Goal: Task Accomplishment & Management: Use online tool/utility

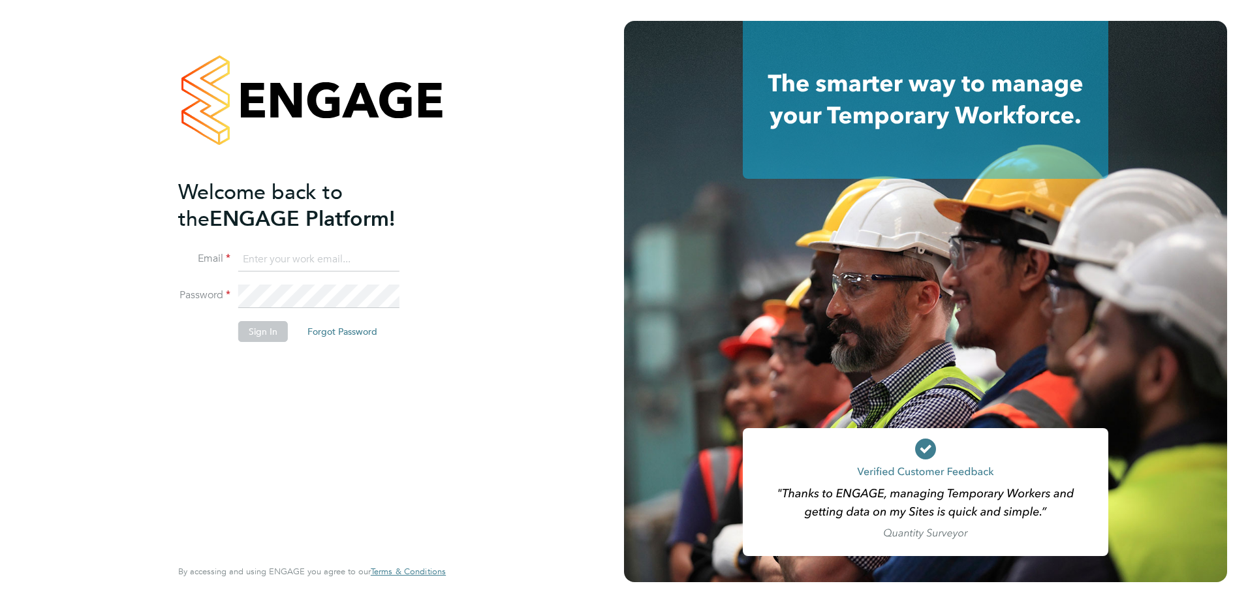
type input "robert.phelps@vistry.co.uk"
click at [252, 331] on button "Sign In" at bounding box center [263, 331] width 50 height 21
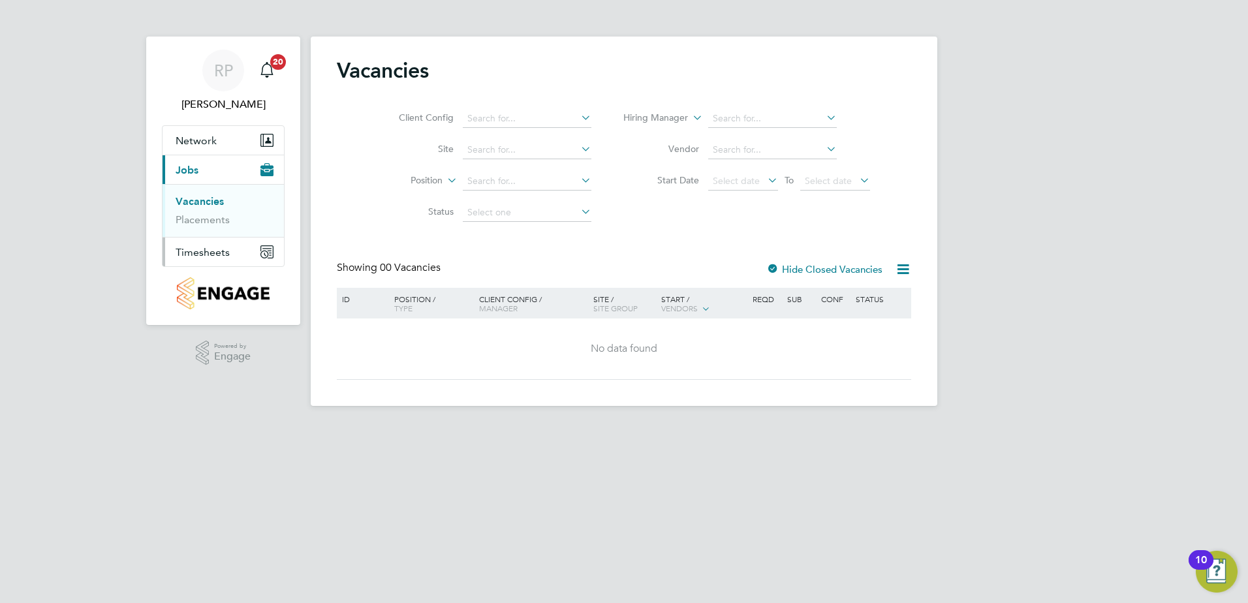
click at [204, 254] on span "Timesheets" at bounding box center [203, 252] width 54 height 12
click at [202, 224] on ul "Timesheets Expenses" at bounding box center [222, 239] width 121 height 53
click at [199, 231] on link "Timesheets" at bounding box center [203, 230] width 54 height 12
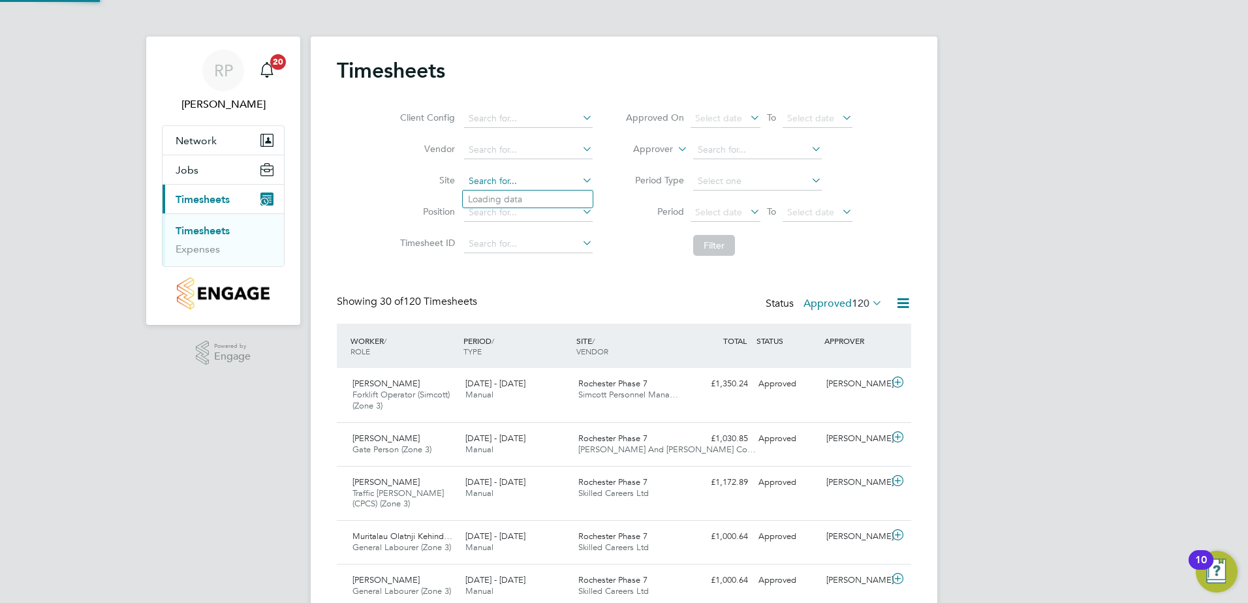
click at [467, 180] on input at bounding box center [528, 181] width 129 height 18
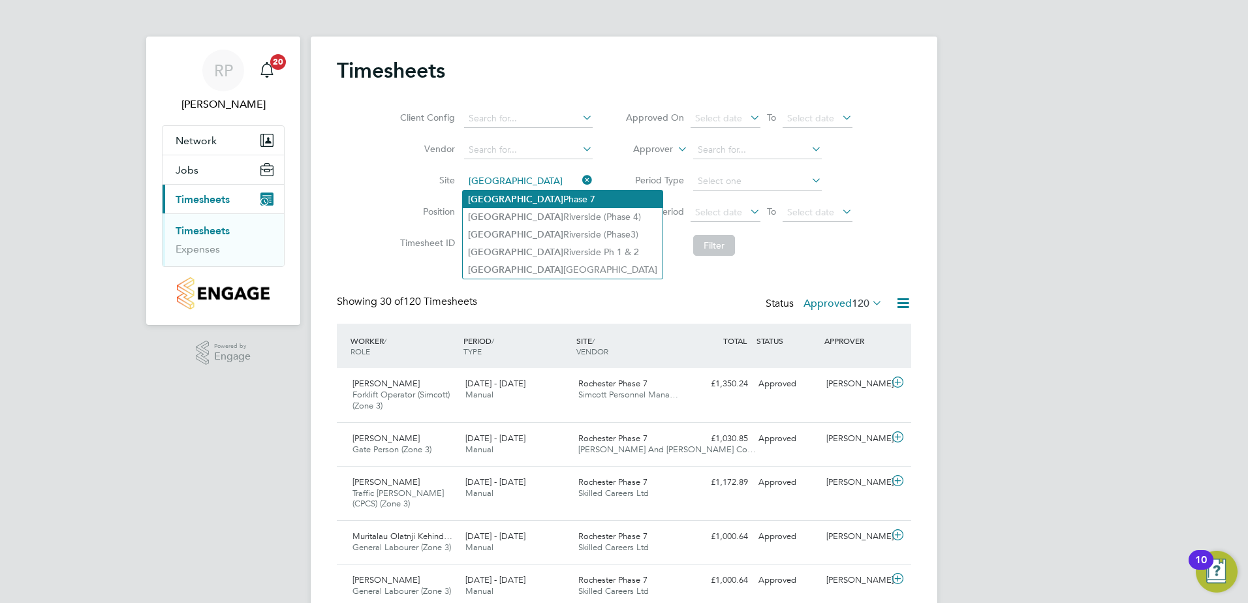
click at [481, 198] on b "[GEOGRAPHIC_DATA]" at bounding box center [515, 199] width 95 height 11
type input "Rochester Phase 7"
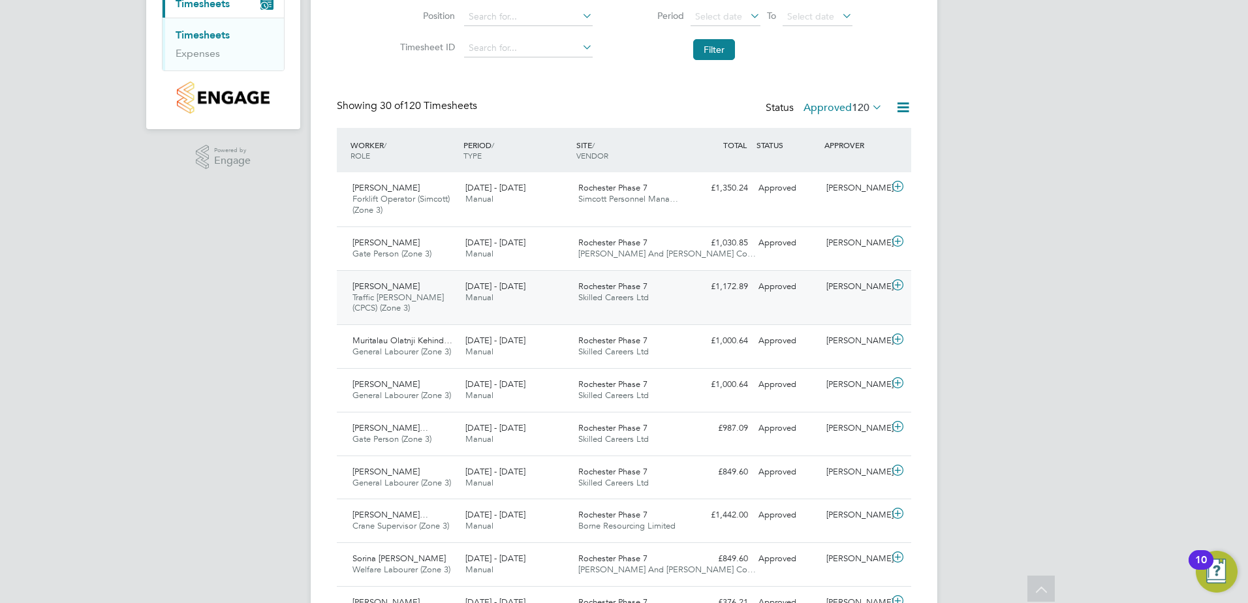
click at [598, 285] on span "Rochester Phase 7" at bounding box center [612, 286] width 69 height 11
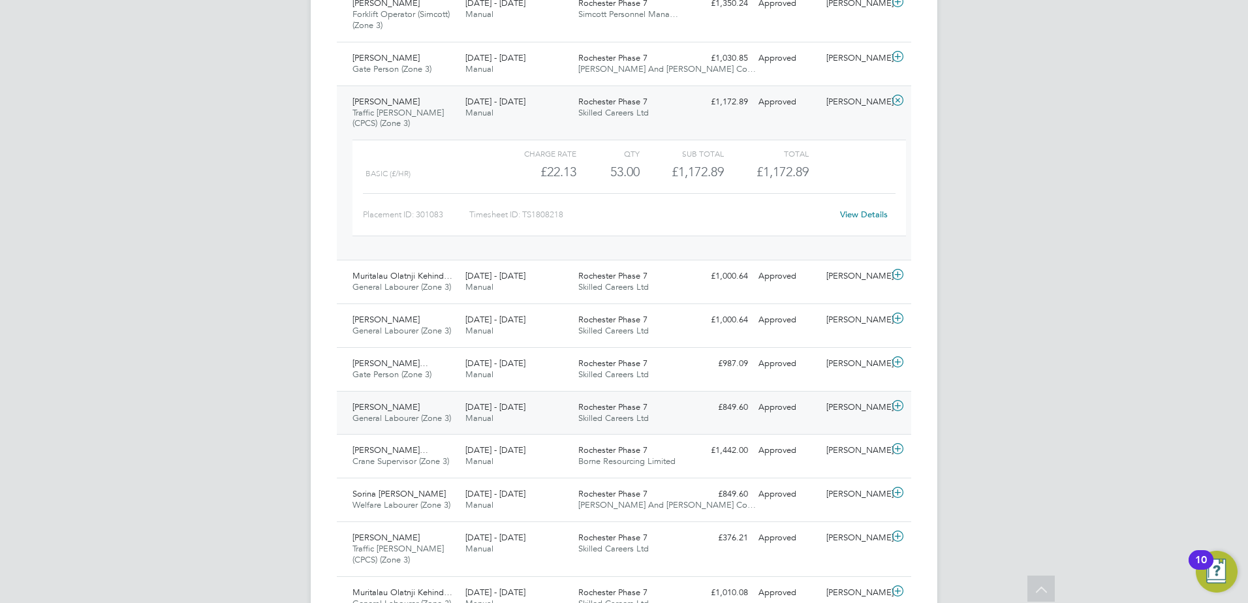
click at [378, 407] on span "[PERSON_NAME]" at bounding box center [385, 406] width 67 height 11
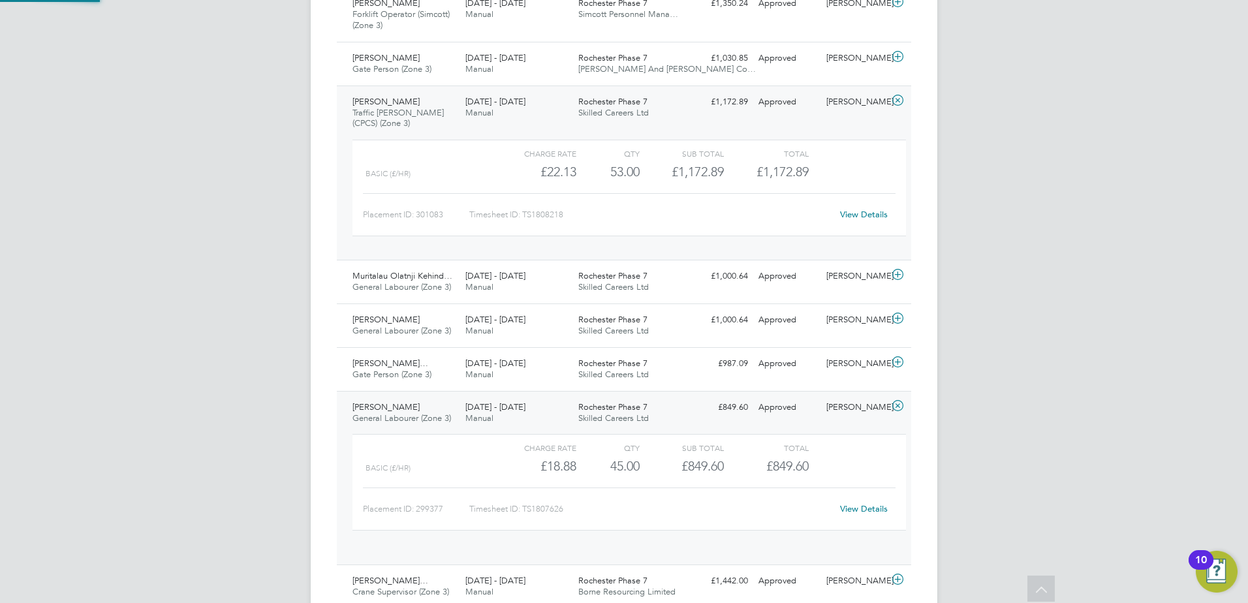
scroll to position [22, 127]
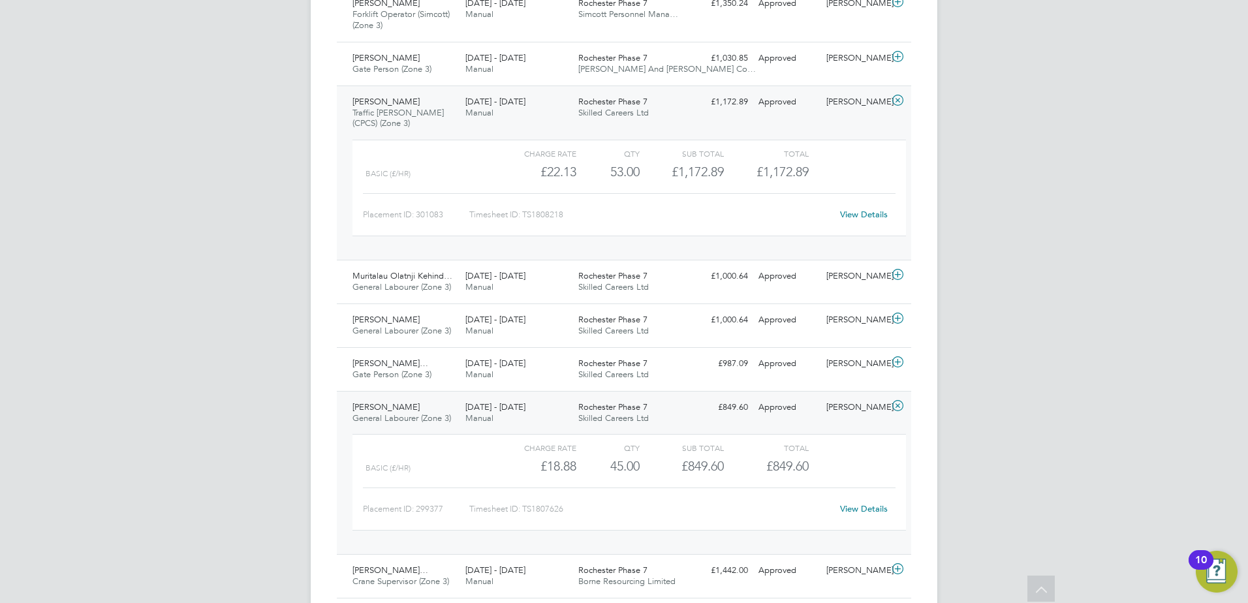
drag, startPoint x: 375, startPoint y: 96, endPoint x: 377, endPoint y: 104, distance: 8.6
click at [375, 97] on div "[PERSON_NAME] Traffic [PERSON_NAME] (CPCS) (Zone 3) [DATE] - [DATE]" at bounding box center [403, 113] width 113 height 44
